Goal: Task Accomplishment & Management: Manage account settings

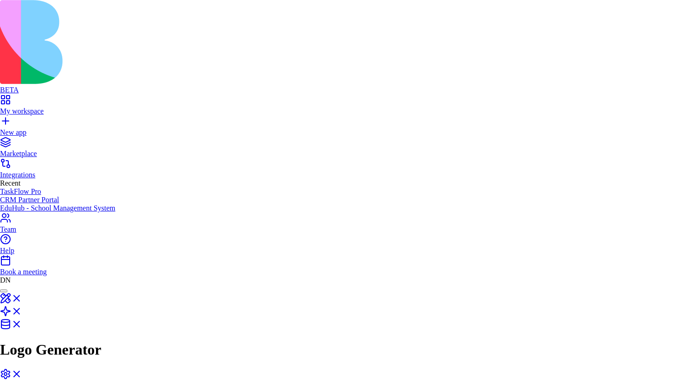
type input "******"
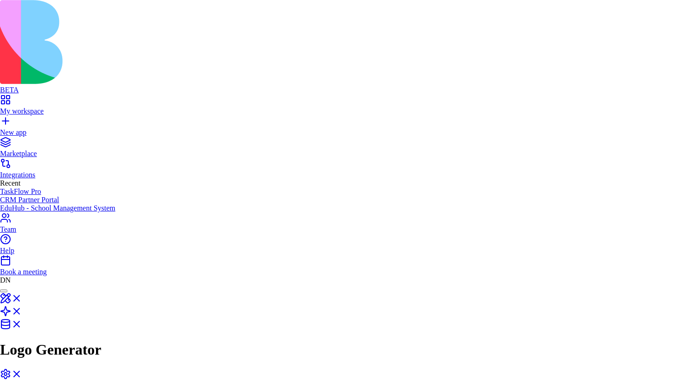
type input "******"
